Goal: Task Accomplishment & Management: Manage account settings

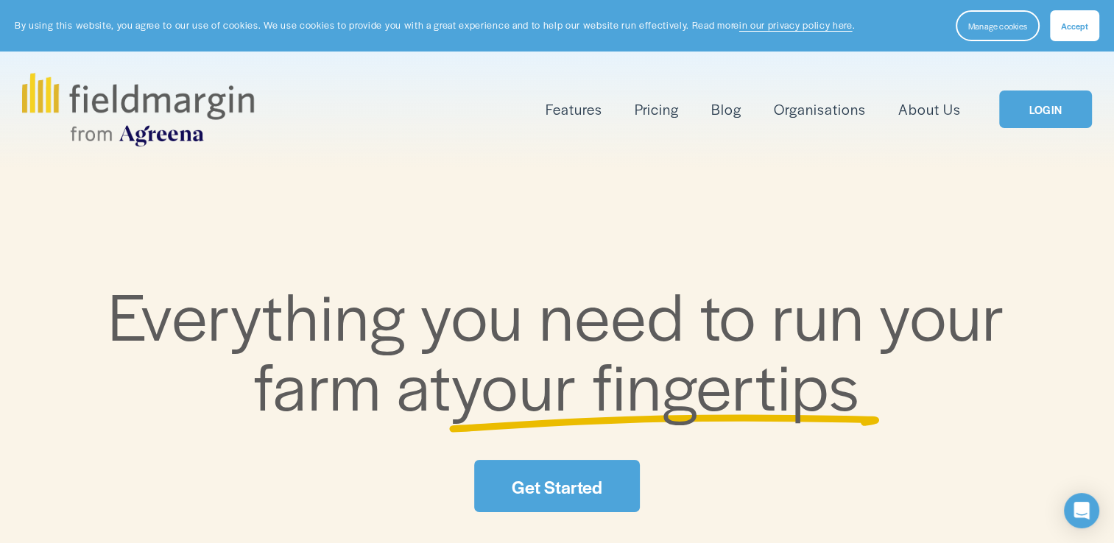
click at [1057, 103] on link "LOGIN" at bounding box center [1045, 110] width 93 height 38
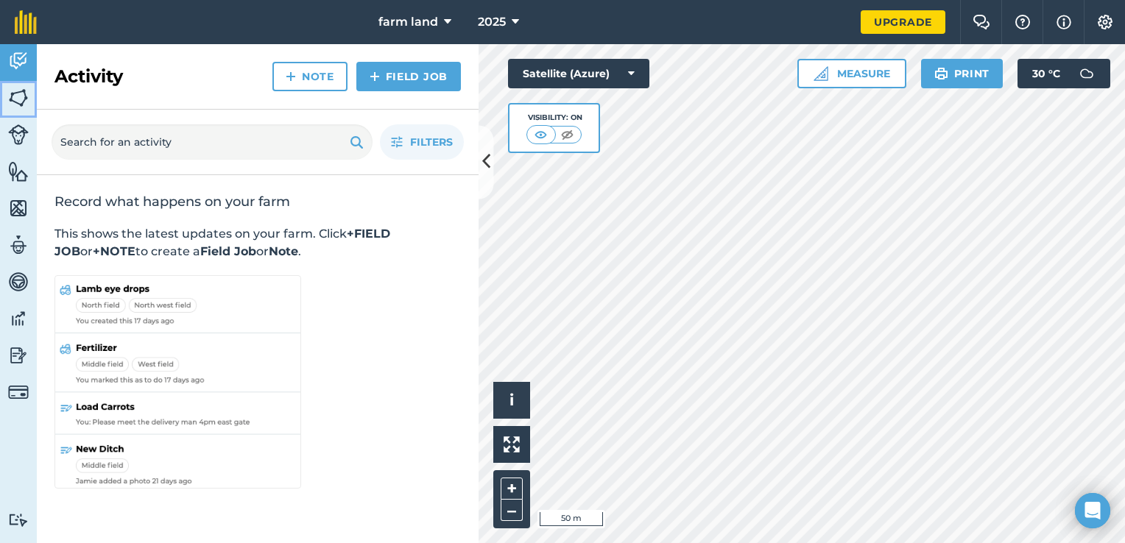
click at [17, 93] on img at bounding box center [18, 98] width 21 height 22
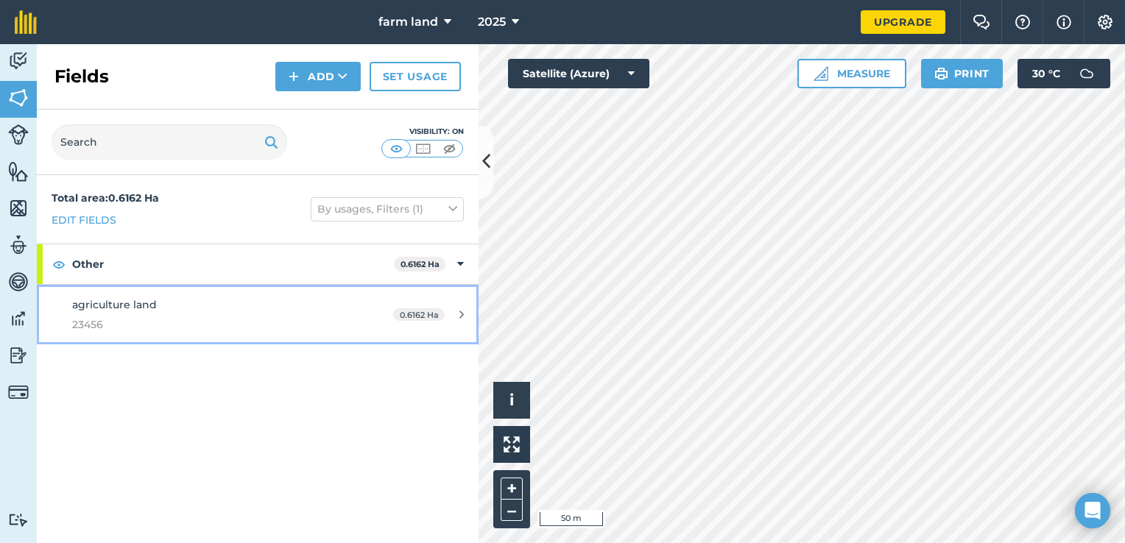
click at [448, 320] on link "agriculture land 23456 0.6162 Ha" at bounding box center [258, 315] width 442 height 60
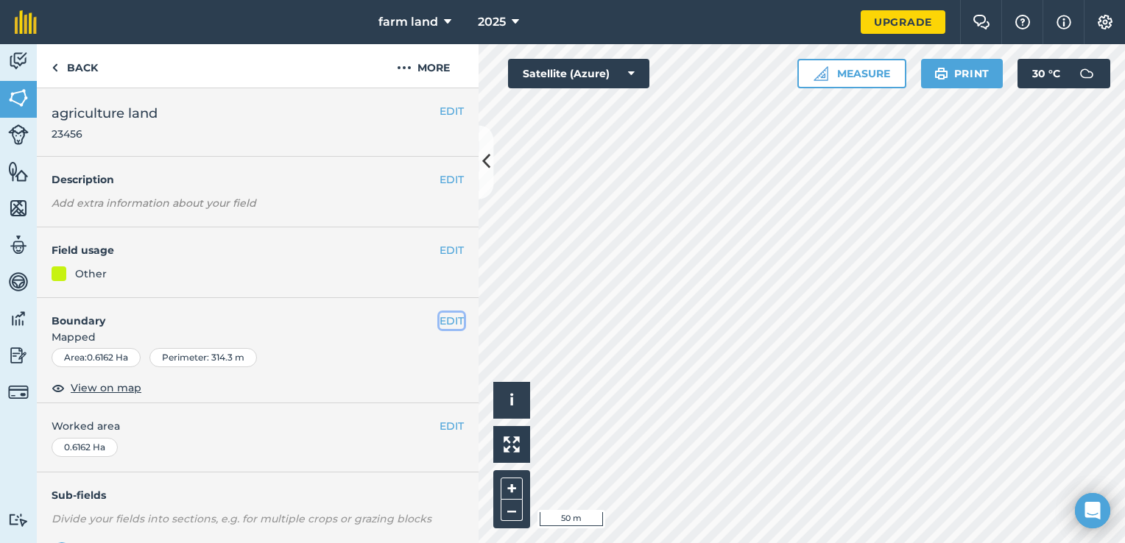
click at [440, 319] on button "EDIT" at bounding box center [451, 321] width 24 height 16
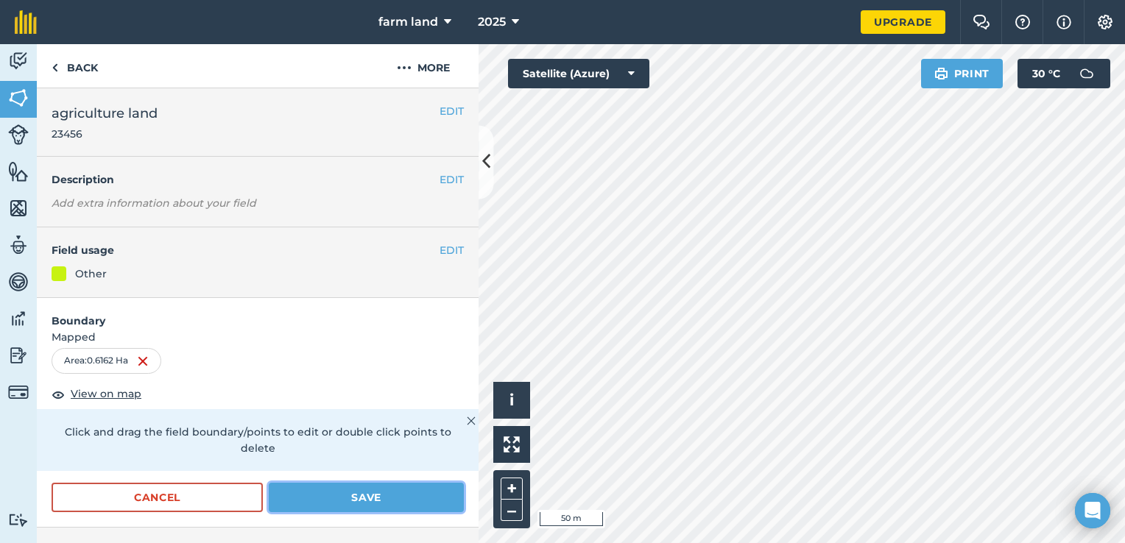
click at [367, 502] on button "Save" at bounding box center [366, 497] width 195 height 29
